Goal: Check status

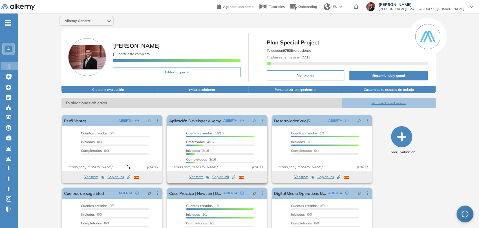
click at [221, 151] on div "Iniciadas 2/16" at bounding box center [220, 151] width 68 height 6
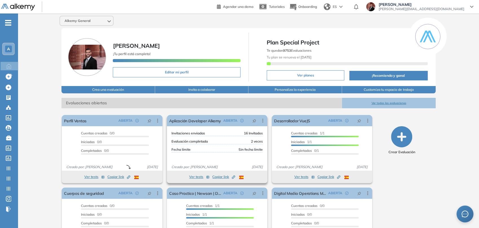
click at [221, 151] on div "Fecha límite Sin fecha límite" at bounding box center [216, 149] width 91 height 5
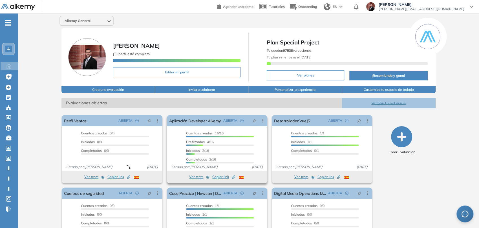
click at [220, 139] on div "Cuentas creadas 16/16 Prefiltrados 4/16 Iniciadas 2/16 Completados 2/16" at bounding box center [220, 148] width 68 height 35
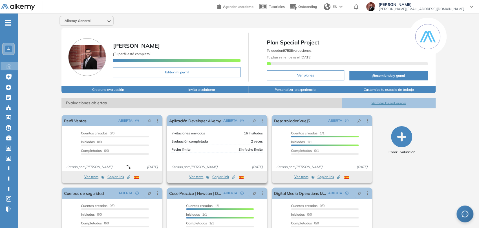
click at [221, 140] on div "Evaluación completada 2 veces" at bounding box center [216, 141] width 91 height 5
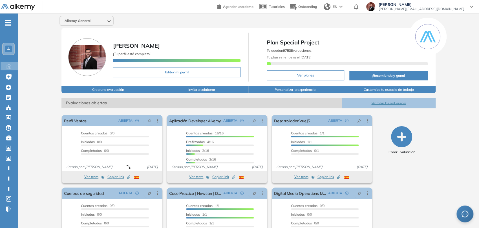
click at [9, 24] on span "-" at bounding box center [8, 22] width 6 height 5
